Goal: Task Accomplishment & Management: Use online tool/utility

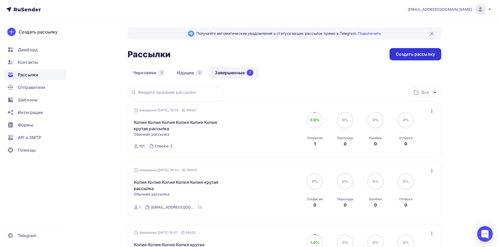
click at [419, 56] on div "Создать рассылку" at bounding box center [415, 54] width 52 height 12
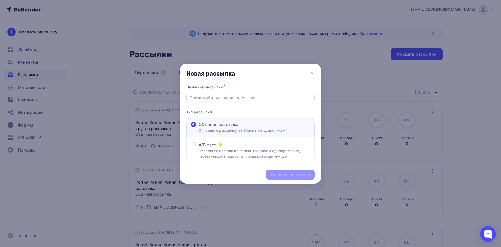
click at [223, 102] on div at bounding box center [250, 98] width 129 height 10
drag, startPoint x: 222, startPoint y: 97, endPoint x: 220, endPoint y: 101, distance: 4.4
click at [222, 97] on input "text" at bounding box center [251, 98] width 122 height 6
click at [313, 73] on icon at bounding box center [312, 73] width 6 height 6
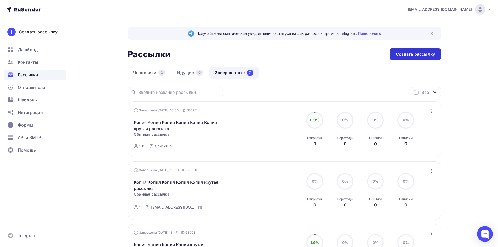
click at [406, 54] on div "Создать рассылку" at bounding box center [414, 54] width 39 height 6
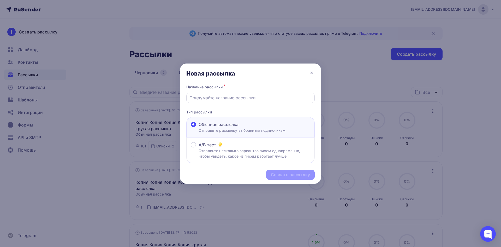
click at [219, 95] on input "text" at bounding box center [251, 98] width 122 height 6
click at [313, 72] on icon at bounding box center [312, 73] width 6 height 6
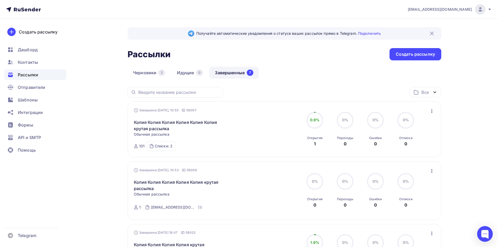
click at [432, 110] on icon "button" at bounding box center [431, 111] width 6 height 6
click at [412, 144] on div "Копировать в новую" at bounding box center [408, 145] width 54 height 6
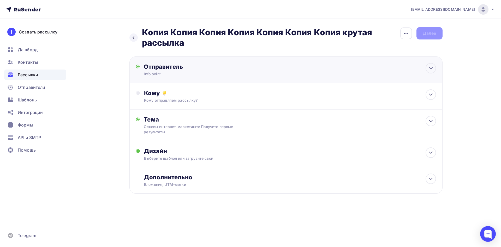
click at [171, 74] on div "Info point" at bounding box center [195, 73] width 102 height 5
type input "Info point"
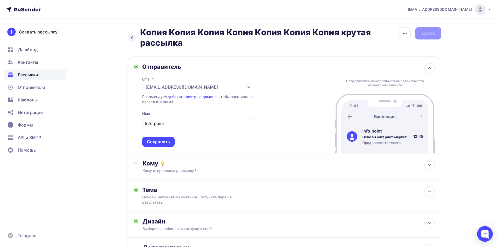
click at [114, 89] on div "Назад Копия Копия Копия Копия Копия Копия Копия крутая рассылка Копия Копия Коп…" at bounding box center [249, 158] width 428 height 279
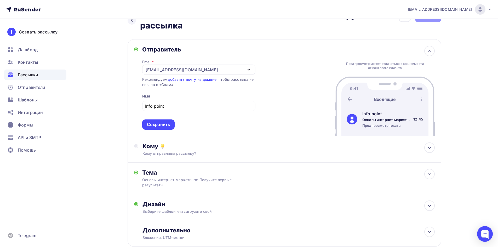
scroll to position [26, 0]
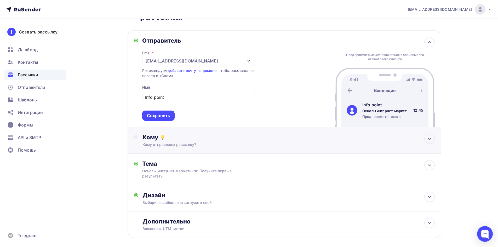
click at [181, 145] on div "Кому отправляем рассылку?" at bounding box center [273, 144] width 263 height 5
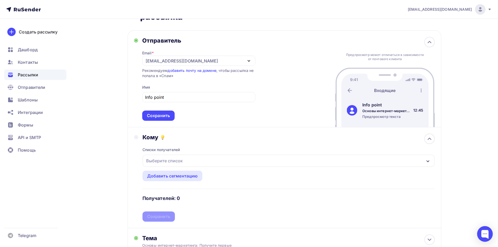
click at [172, 158] on div "Выберите список" at bounding box center [164, 160] width 41 height 9
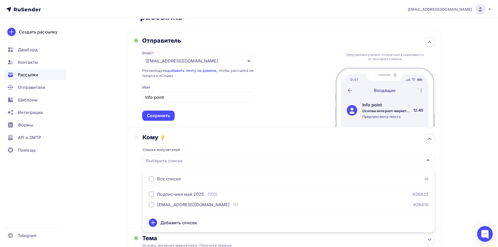
click at [151, 177] on div at bounding box center [151, 178] width 5 height 5
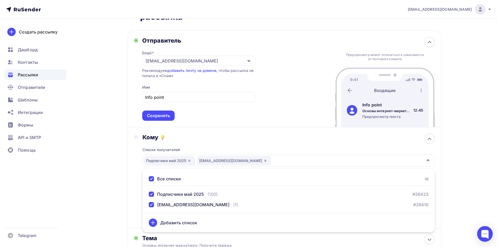
drag, startPoint x: 77, startPoint y: 141, endPoint x: 102, endPoint y: 157, distance: 29.0
click at [77, 141] on div "Назад Копия Копия Копия Копия Копия Копия Копия крутая рассылка Копия Копия Коп…" at bounding box center [249, 169] width 428 height 353
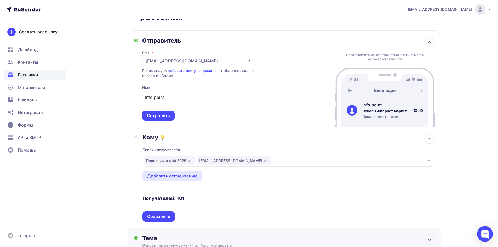
drag, startPoint x: 156, startPoint y: 214, endPoint x: 155, endPoint y: 207, distance: 7.5
click at [156, 215] on div "Сохранить" at bounding box center [158, 216] width 23 height 6
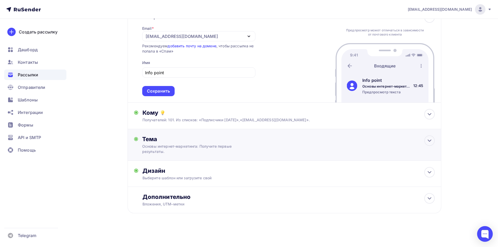
click at [162, 138] on div "Тема" at bounding box center [193, 138] width 103 height 7
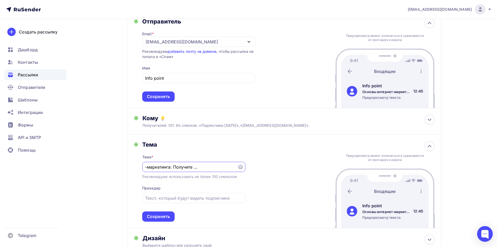
scroll to position [0, 0]
drag, startPoint x: 235, startPoint y: 167, endPoint x: 132, endPoint y: 166, distance: 102.4
click at [131, 166] on div "Тема Тема * Основы интернет-маркетинга: Получите первые результаты. Рекомендуем…" at bounding box center [283, 182] width 313 height 94
click at [190, 168] on input "Основы интернет-маркетинга: Получите первые результаты." at bounding box center [189, 167] width 89 height 6
paste input "нтернет-маркетинг: Ваши первые клиенты и результаты гарантированы!"
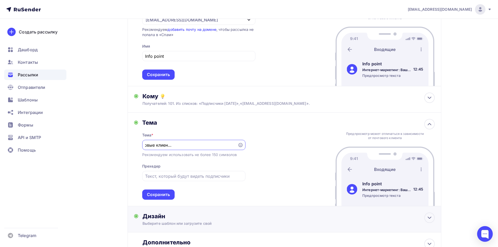
scroll to position [97, 0]
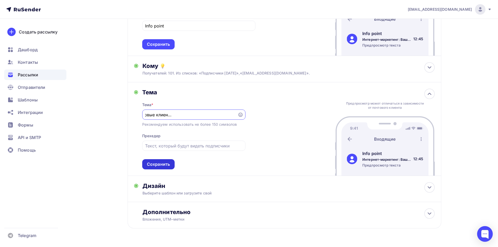
type input "Интернет-маркетинг: Ваши первые клиенты и результаты гарантированы!"
click at [164, 167] on div "Сохранить" at bounding box center [158, 164] width 32 height 10
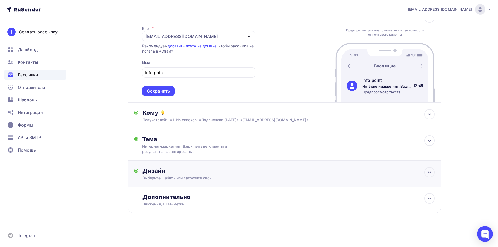
click at [165, 176] on div "Выберите шаблон или загрузите свой" at bounding box center [273, 177] width 263 height 5
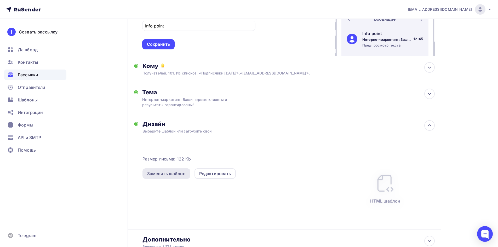
click at [173, 173] on div "Заменить шаблон" at bounding box center [166, 173] width 38 height 6
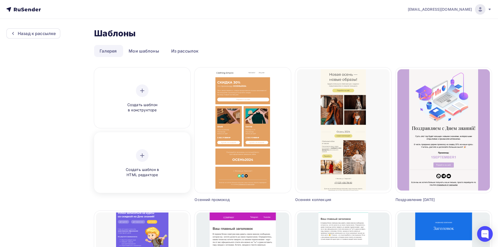
click at [148, 156] on div at bounding box center [142, 155] width 13 height 13
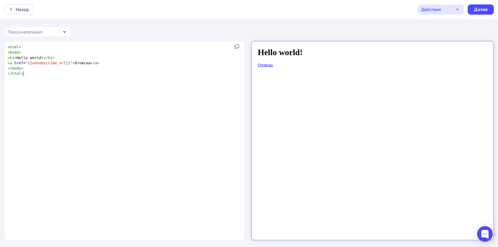
scroll to position [2, 0]
type textarea "<html> <body> <h1>Hello world!</h1> <a href="{{unsubscribe_url}}">Отписка</a> <…"
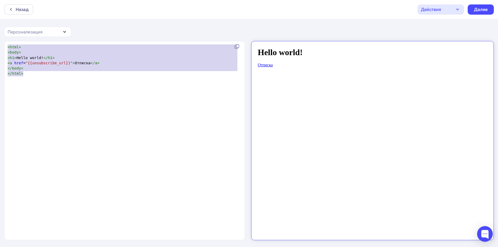
drag, startPoint x: 135, startPoint y: 86, endPoint x: 1, endPoint y: 45, distance: 140.4
click at [1, 45] on div "<html> <body> <h1>Hello world!</h1> <a href="{{unsubscribe_url}}">Отписка</a> <…" at bounding box center [249, 144] width 498 height 206
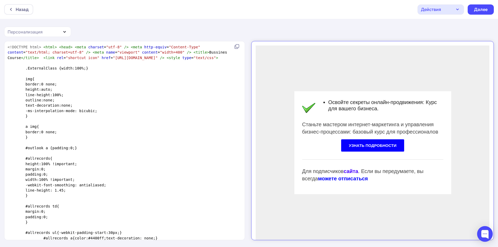
scroll to position [815, 0]
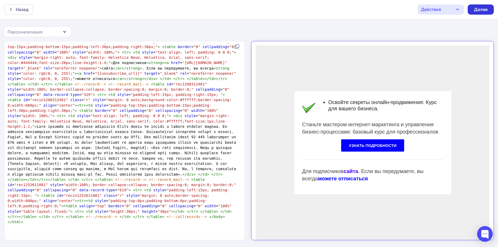
click at [478, 10] on div "Далее" at bounding box center [481, 10] width 14 height 6
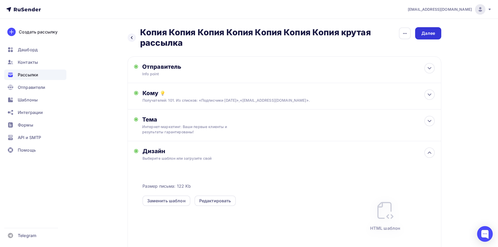
click at [426, 34] on div "Далее" at bounding box center [428, 33] width 14 height 6
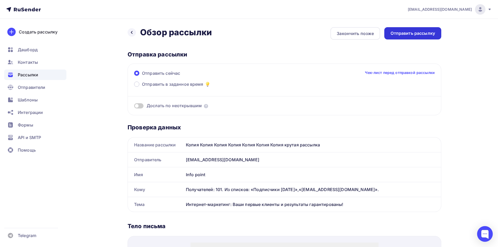
click at [405, 34] on div "Отправить рассылку" at bounding box center [412, 33] width 44 height 6
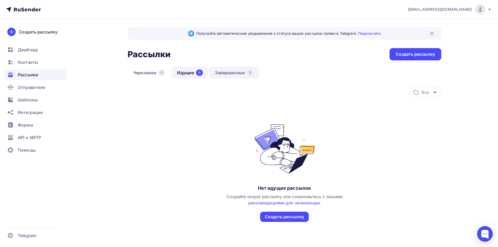
click at [254, 71] on link "Завершенные 8" at bounding box center [234, 73] width 50 height 12
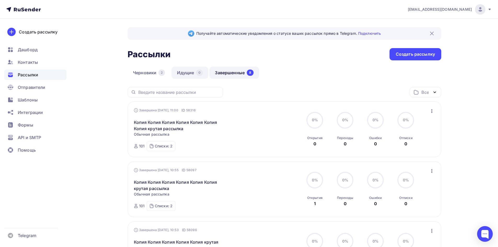
click at [202, 72] on div "0" at bounding box center [199, 72] width 7 height 6
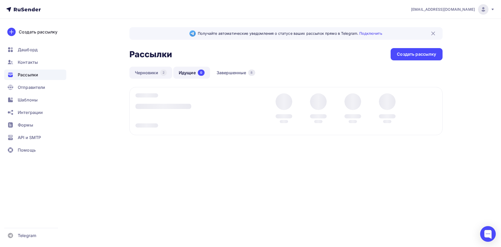
click at [159, 67] on link "Черновики 2" at bounding box center [151, 73] width 43 height 12
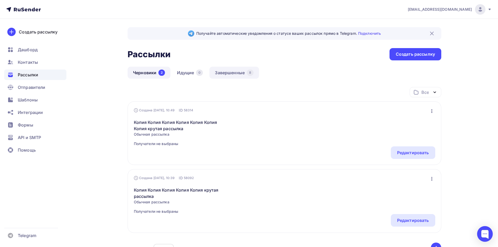
click at [238, 71] on link "Завершенные 8" at bounding box center [234, 73] width 50 height 12
